Goal: Information Seeking & Learning: Check status

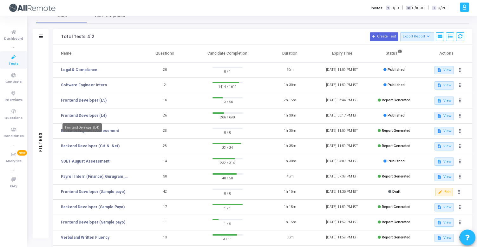
scroll to position [13, 0]
click at [13, 98] on span "Interviews" at bounding box center [14, 99] width 18 height 5
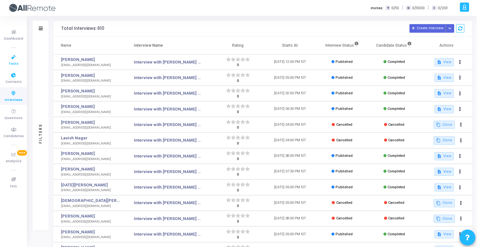
click at [14, 59] on icon at bounding box center [13, 57] width 13 height 8
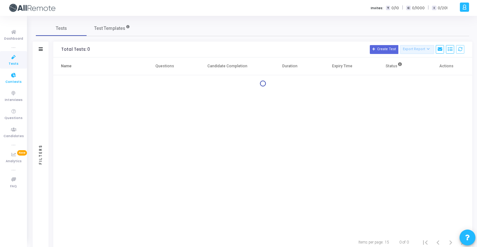
click at [15, 75] on icon at bounding box center [13, 75] width 13 height 8
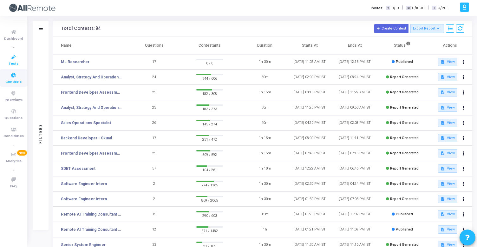
click at [13, 62] on span "Tests" at bounding box center [14, 63] width 10 height 5
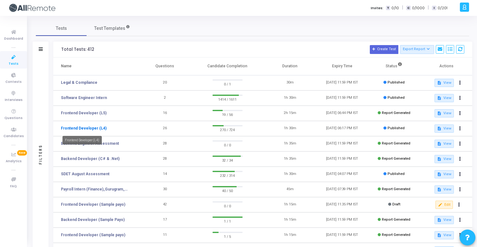
click at [96, 129] on link "Frontend Developer (L4)" at bounding box center [84, 128] width 46 height 6
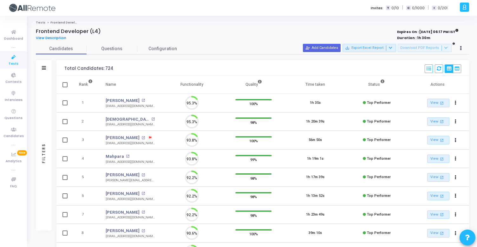
click at [47, 68] on div "Filters" at bounding box center [44, 68] width 16 height 16
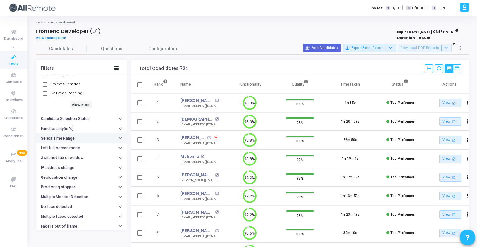
click at [68, 140] on h6 "Select Time Range" at bounding box center [58, 138] width 34 height 5
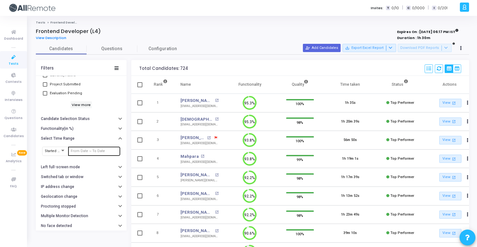
click at [77, 150] on input "text" at bounding box center [94, 151] width 47 height 4
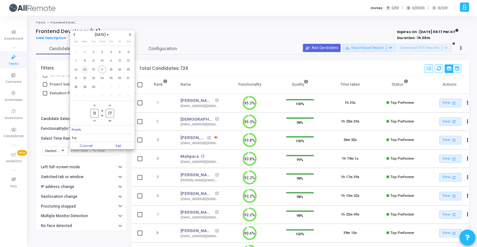
click at [86, 71] on span "15" at bounding box center [85, 70] width 8 height 8
click at [103, 69] on span "17" at bounding box center [102, 70] width 8 height 8
click at [114, 144] on span "Set" at bounding box center [118, 145] width 32 height 7
type input "9/15/2025, 11:17 AM - 9/17/2025, 11:17 AM"
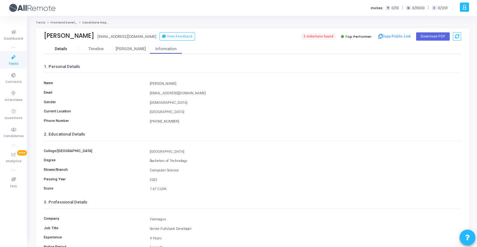
click at [65, 49] on div "Details" at bounding box center [61, 49] width 12 height 5
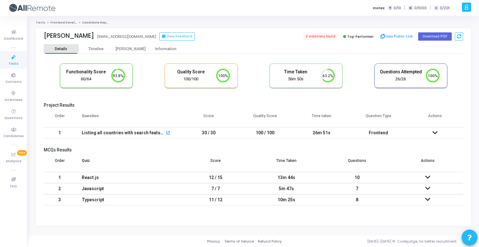
scroll to position [13, 16]
